Goal: Transaction & Acquisition: Download file/media

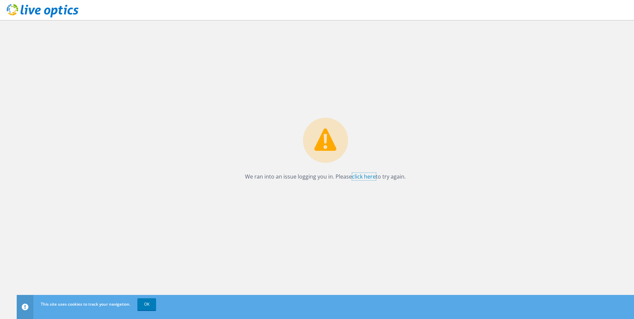
drag, startPoint x: 365, startPoint y: 178, endPoint x: 359, endPoint y: 184, distance: 9.0
click at [365, 178] on link "click here" at bounding box center [364, 176] width 24 height 7
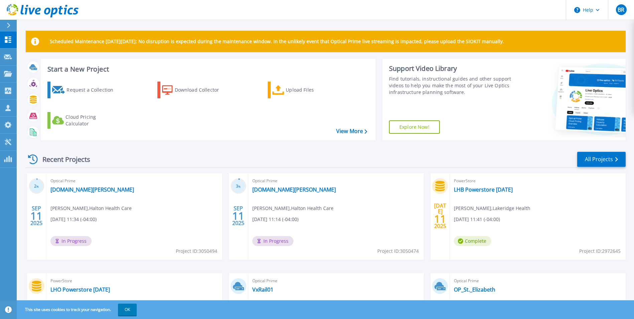
click at [387, 154] on div "Recent Projects All Projects" at bounding box center [326, 159] width 600 height 17
click at [185, 93] on div "Download Collector" at bounding box center [202, 89] width 54 height 13
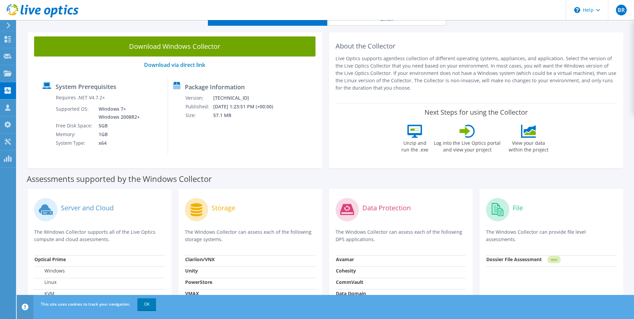
scroll to position [33, 0]
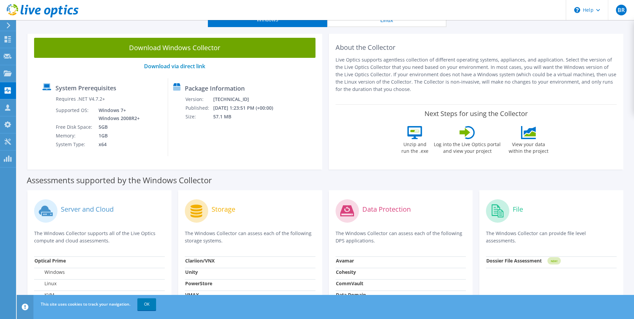
click at [426, 174] on div "Assessments supported by the Windows Collector" at bounding box center [326, 178] width 598 height 17
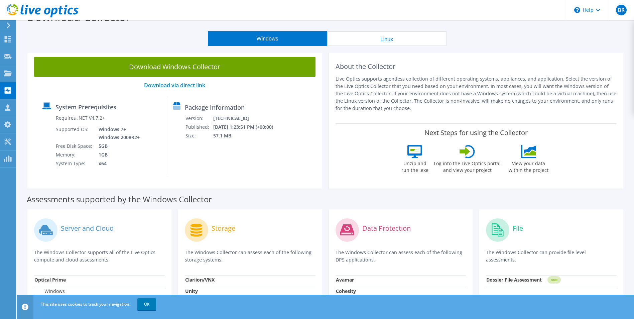
scroll to position [0, 0]
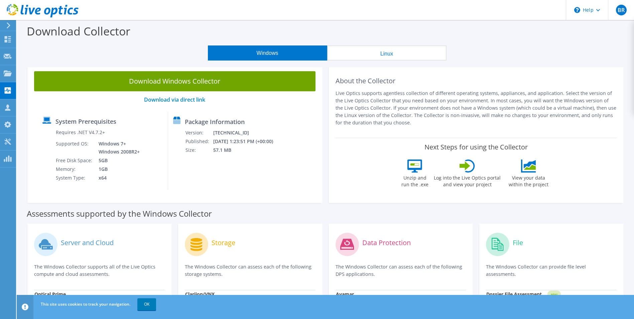
drag, startPoint x: 198, startPoint y: 99, endPoint x: 162, endPoint y: 159, distance: 70.0
click at [162, 159] on div "System Prerequisites Requires .NET V4.7.2+ Supported OS: Windows 7+ Windows 200…" at bounding box center [102, 151] width 131 height 78
drag, startPoint x: 183, startPoint y: 74, endPoint x: 162, endPoint y: 138, distance: 68.2
click at [163, 154] on div "System Prerequisites Requires .NET V4.7.2+ Supported OS: Windows 7+ Windows 200…" at bounding box center [102, 151] width 131 height 78
